Goal: Information Seeking & Learning: Check status

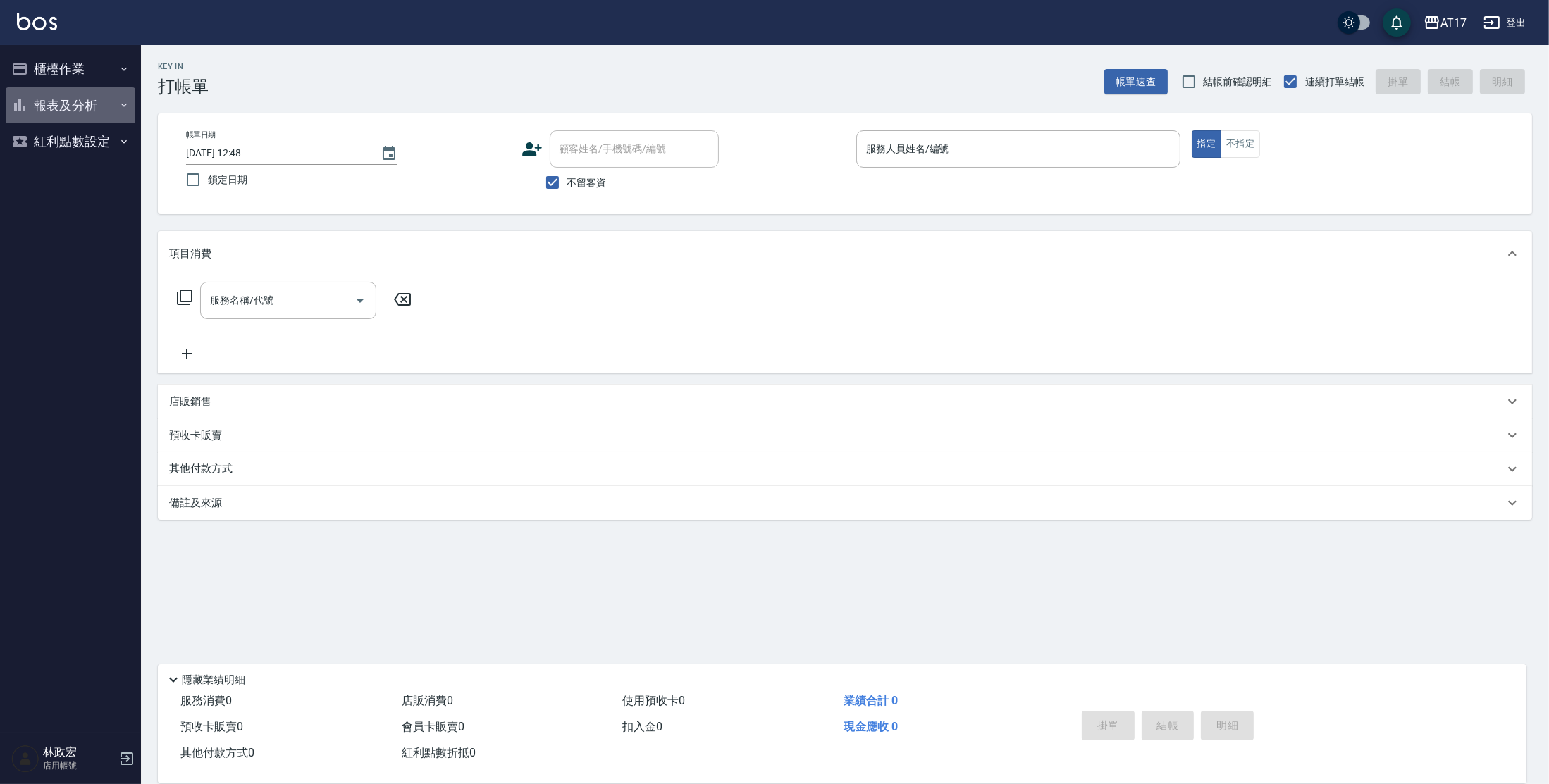
click at [94, 96] on button "報表及分析" at bounding box center [71, 106] width 130 height 37
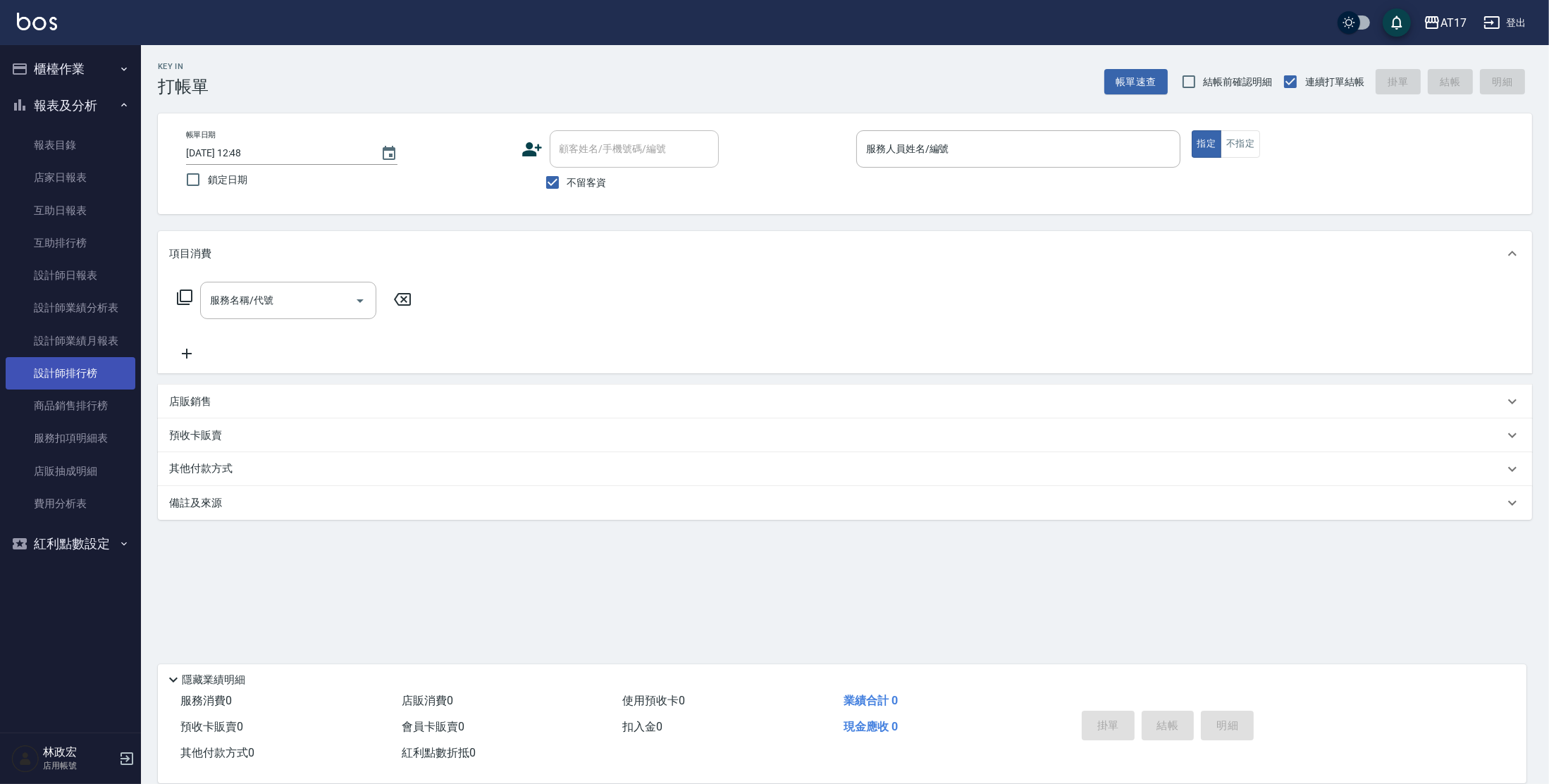
click at [73, 367] on link "設計師排行榜" at bounding box center [71, 373] width 130 height 32
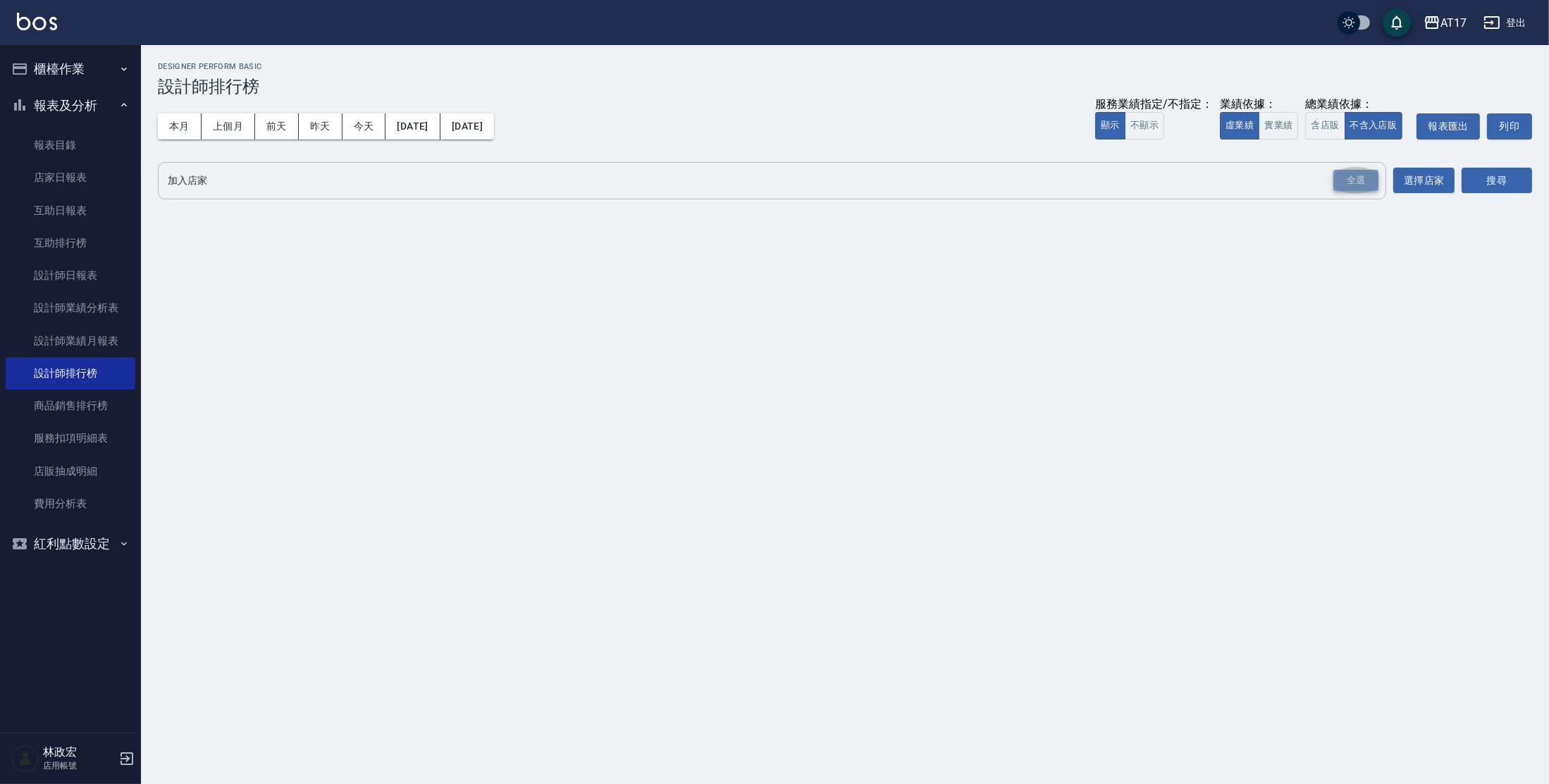
click at [1363, 182] on div "全選" at bounding box center [1356, 180] width 45 height 22
click at [1466, 192] on button "搜尋" at bounding box center [1497, 181] width 71 height 26
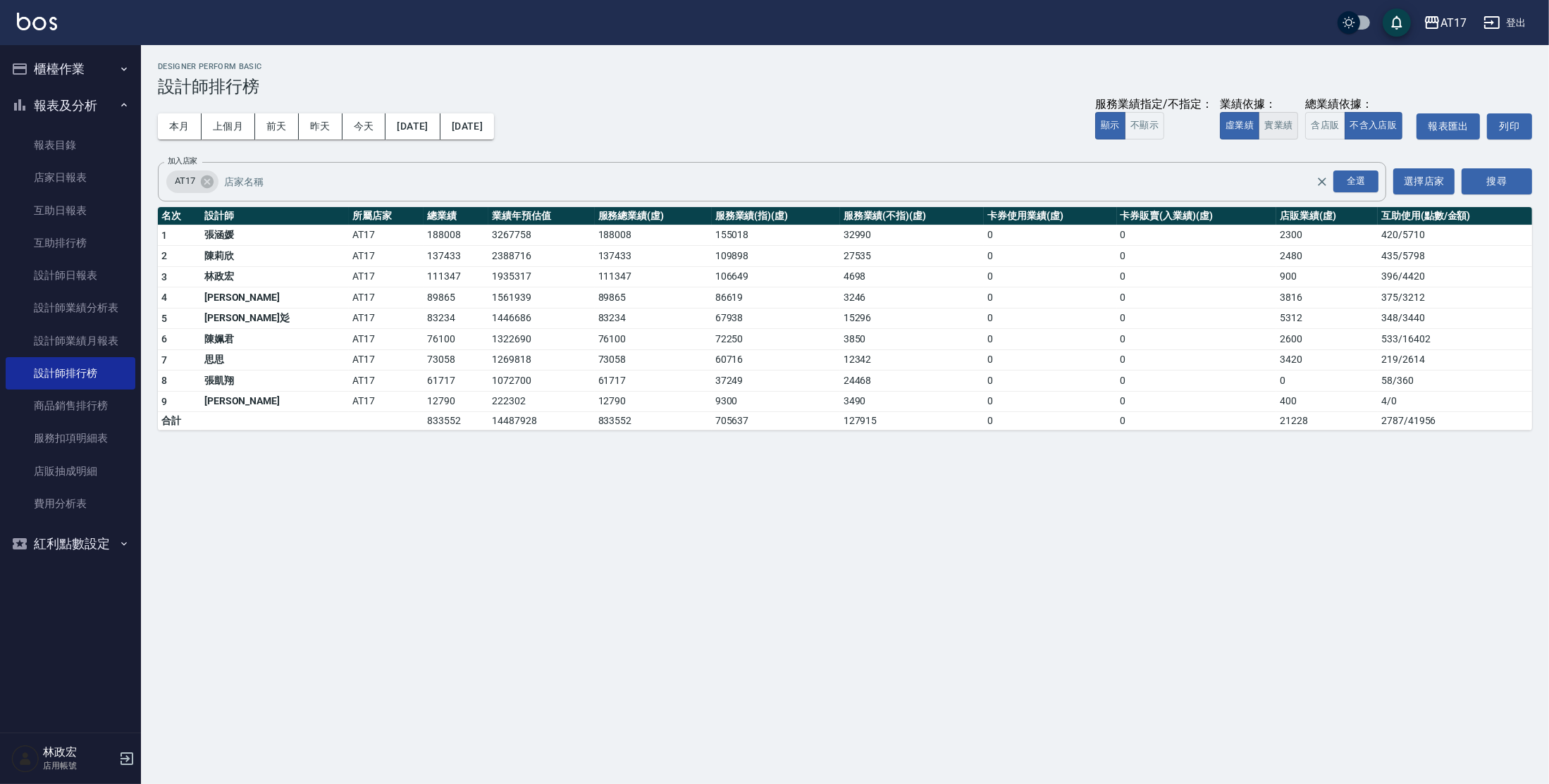
click at [1268, 122] on button "實業績" at bounding box center [1278, 125] width 40 height 27
click at [219, 121] on button "上個月" at bounding box center [229, 126] width 54 height 26
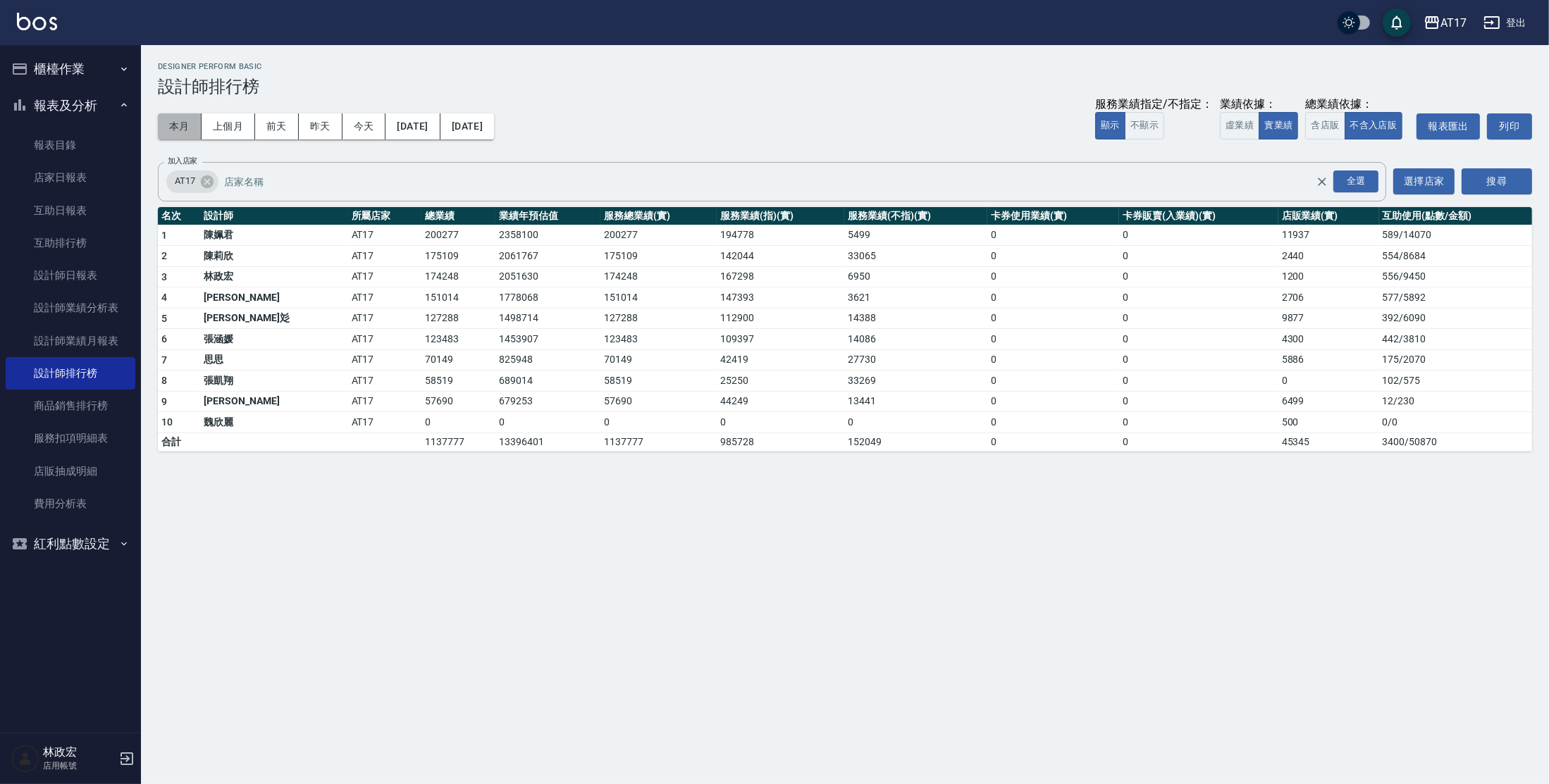
click at [174, 130] on button "本月" at bounding box center [180, 126] width 44 height 26
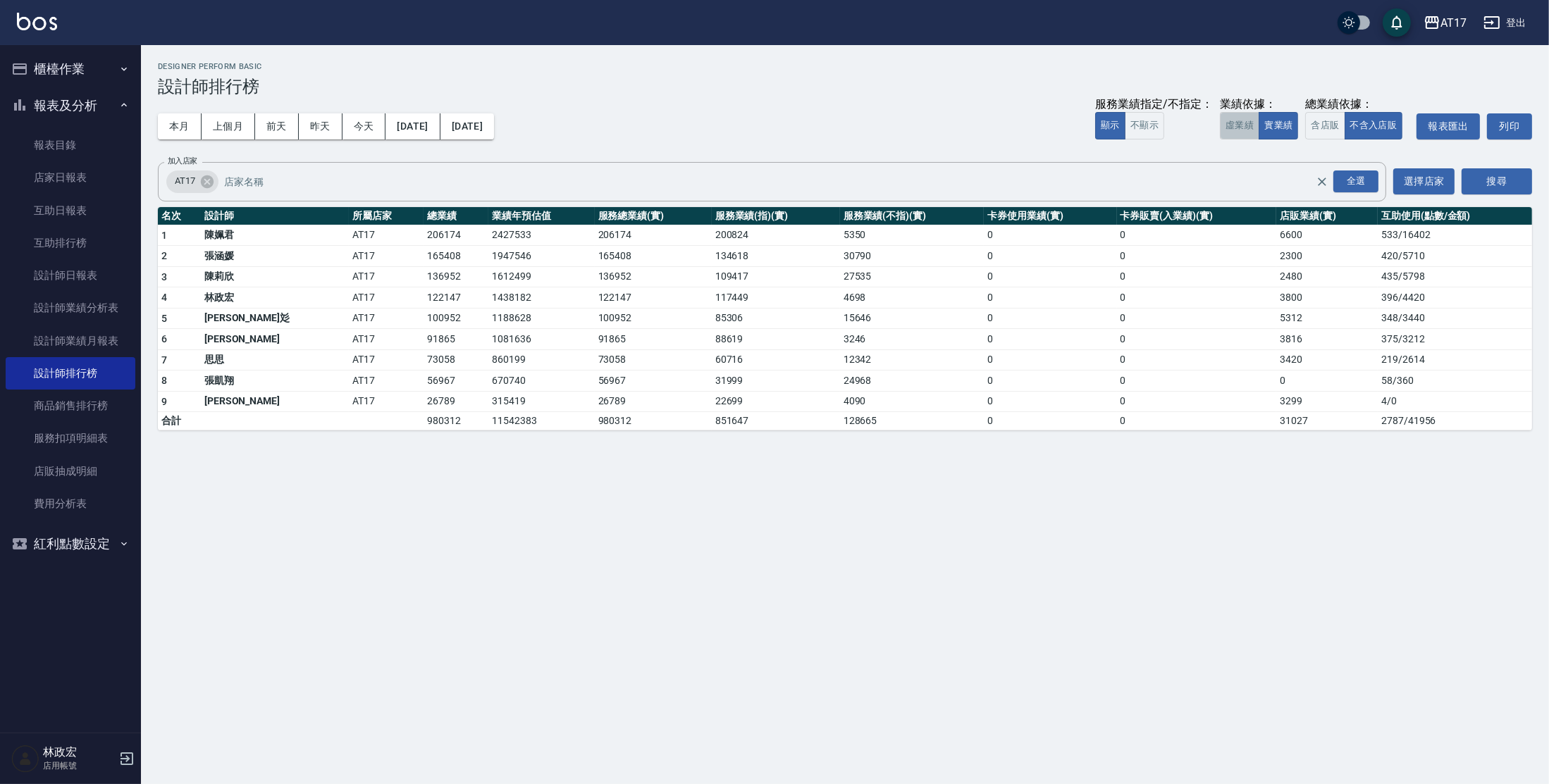
click at [1241, 126] on button "虛業績" at bounding box center [1239, 125] width 40 height 27
click at [662, 446] on div "AT17 [DATE] - [DATE] 設計師排行榜 列印時間： [DATE][PHONE_NUMBER]:21 Designer Perform Basi…" at bounding box center [774, 392] width 1549 height 784
click at [311, 125] on button "昨天" at bounding box center [321, 126] width 44 height 26
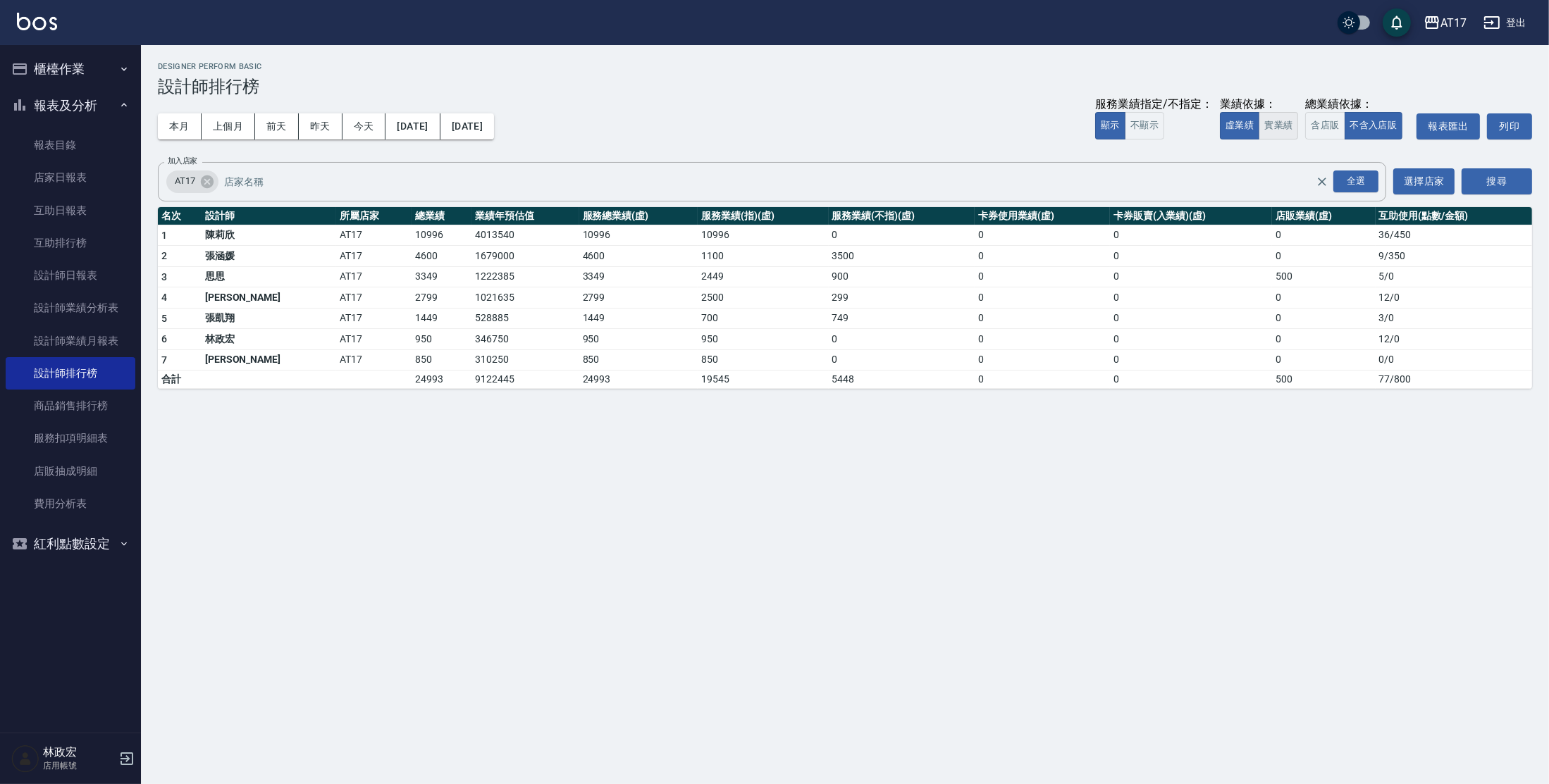
click at [1284, 123] on button "實業績" at bounding box center [1278, 125] width 40 height 27
click at [68, 271] on link "設計師日報表" at bounding box center [71, 276] width 130 height 32
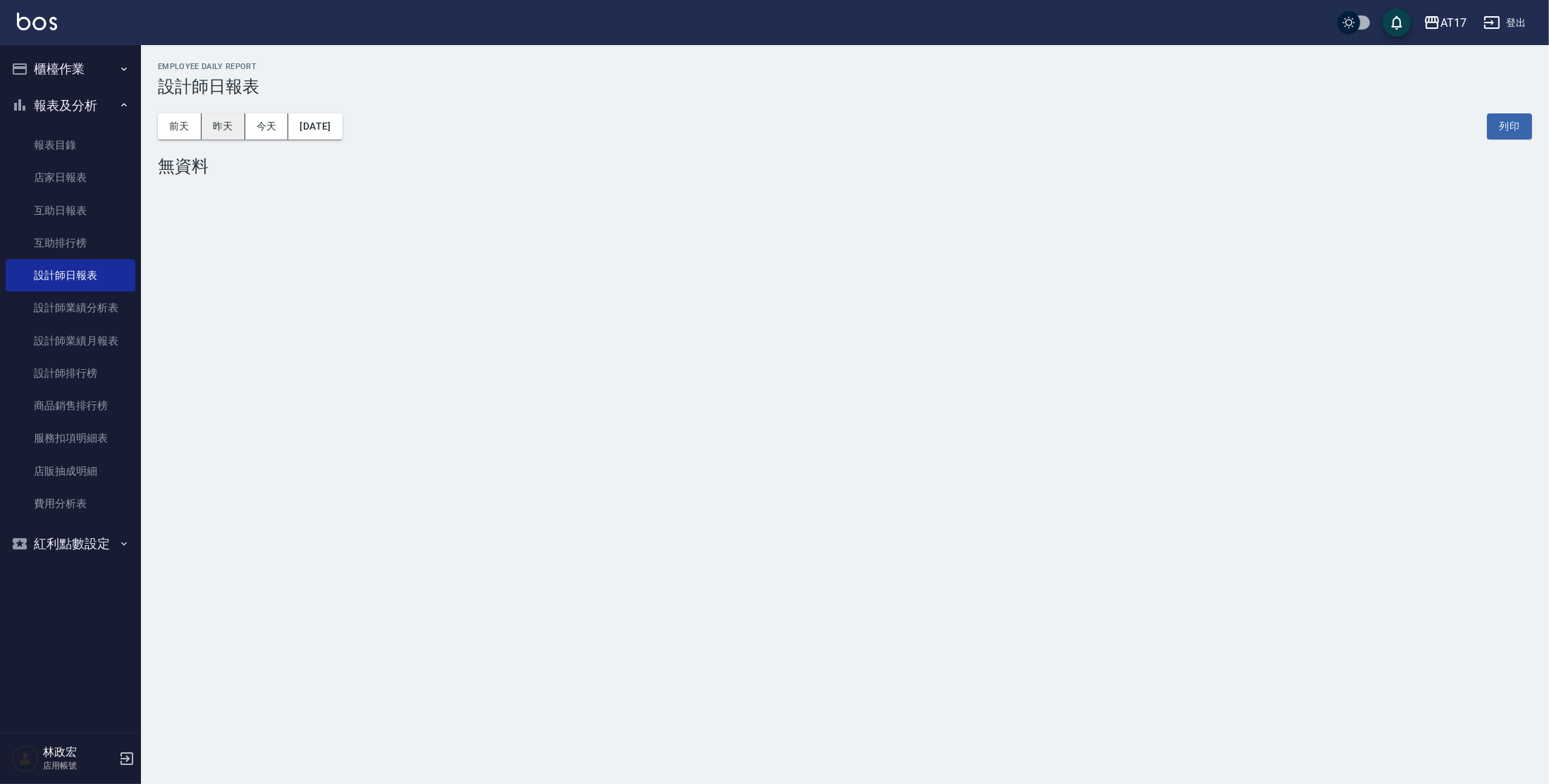
click at [218, 121] on button "昨天" at bounding box center [224, 126] width 44 height 26
